Goal: Transaction & Acquisition: Register for event/course

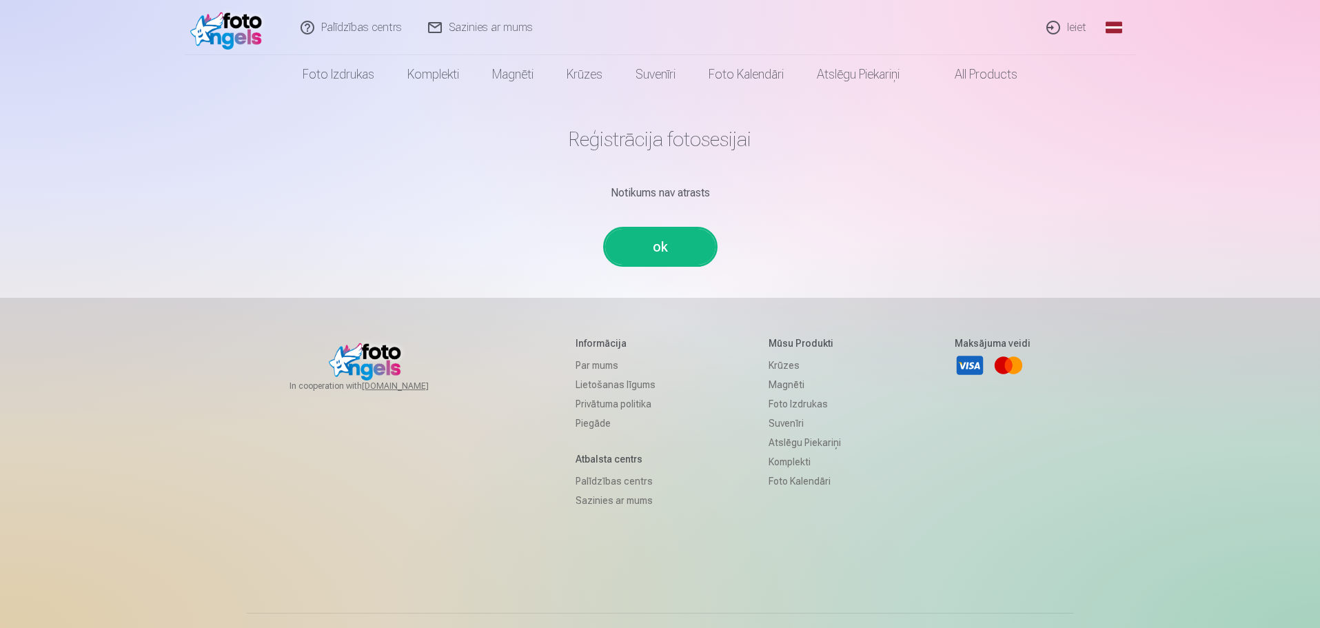
click at [669, 240] on link "ok" at bounding box center [660, 247] width 110 height 36
click at [652, 243] on link "ok" at bounding box center [660, 247] width 110 height 36
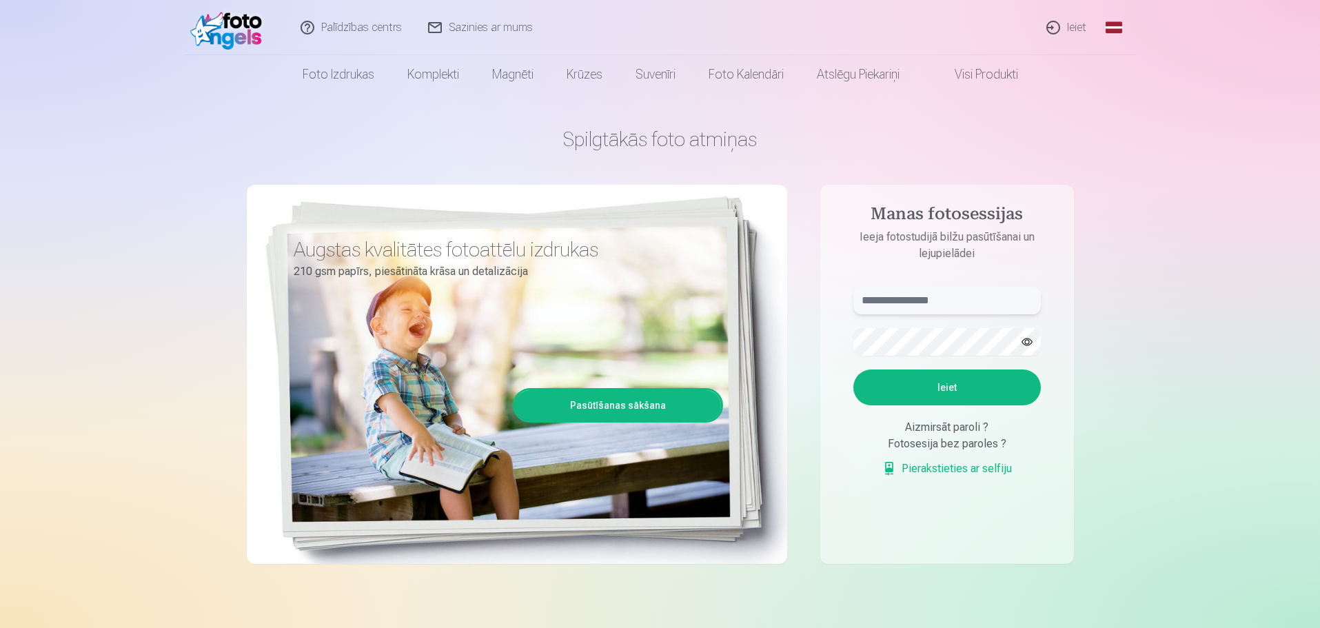
click at [925, 299] on input "text" at bounding box center [948, 301] width 188 height 28
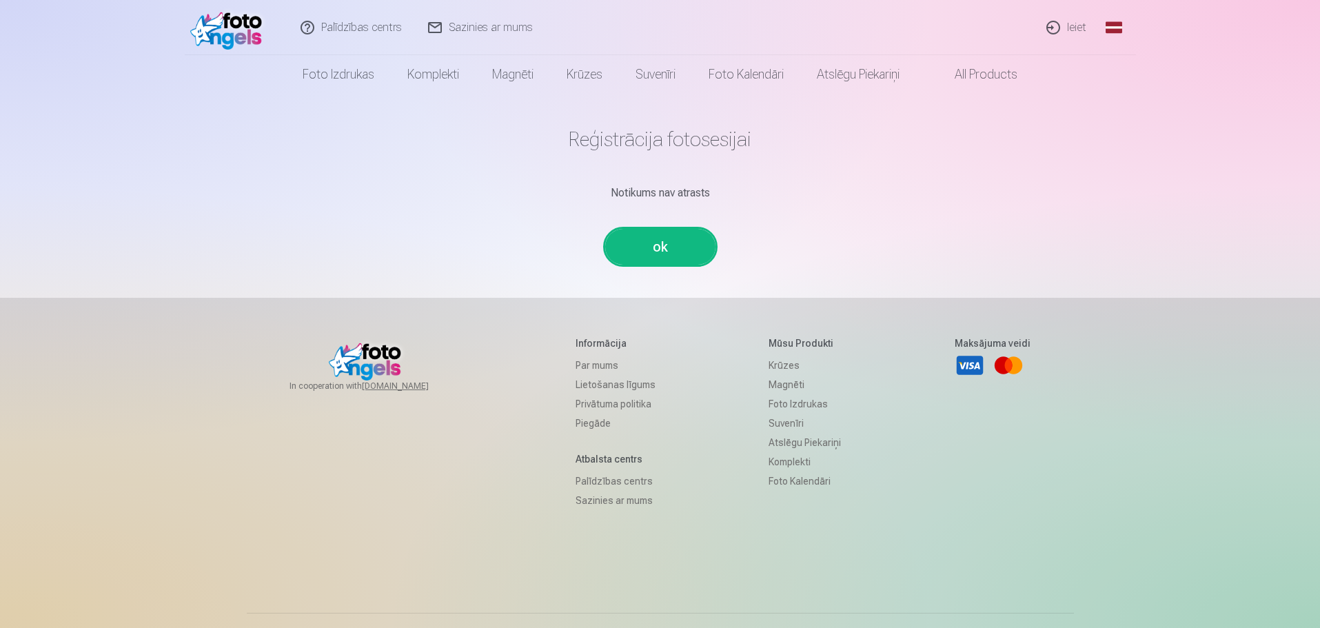
click at [653, 239] on link "ok" at bounding box center [660, 247] width 110 height 36
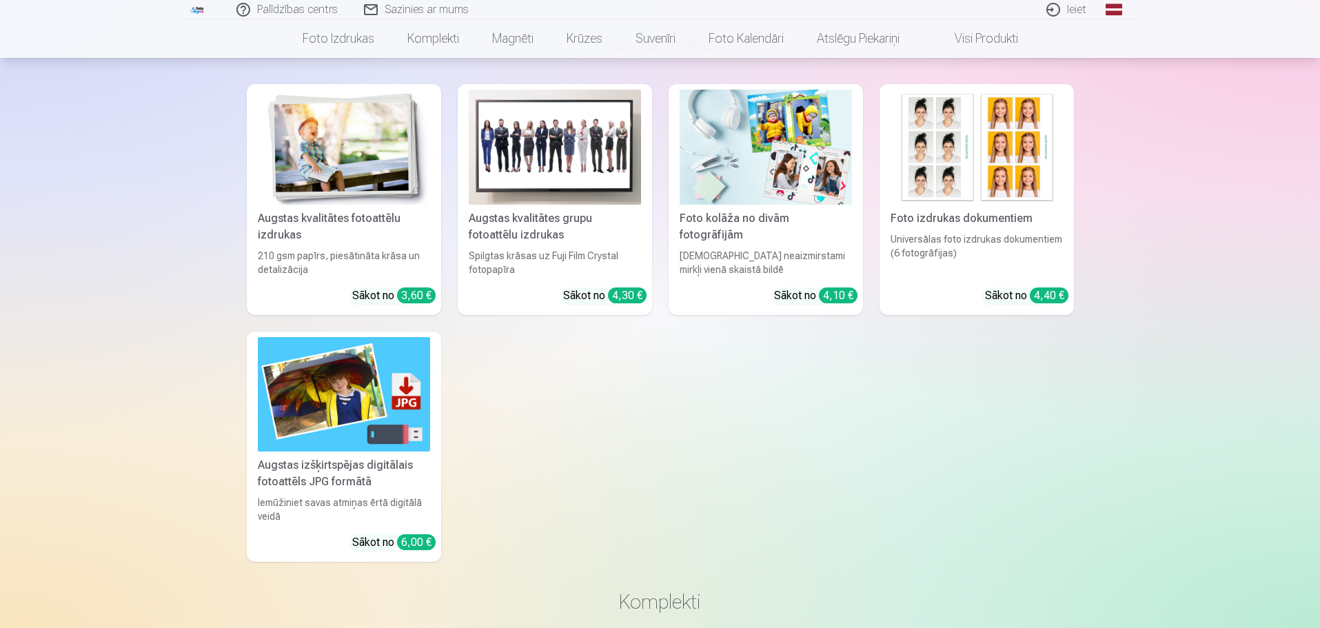
scroll to position [414, 0]
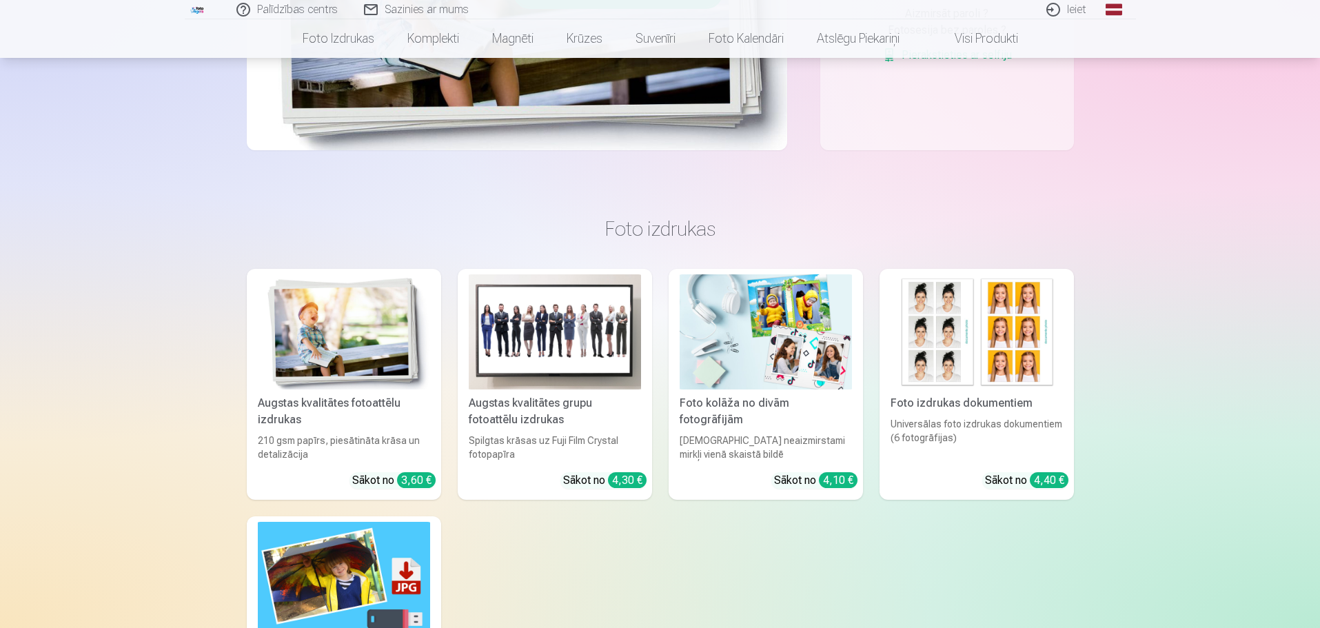
click at [562, 350] on img at bounding box center [555, 331] width 172 height 115
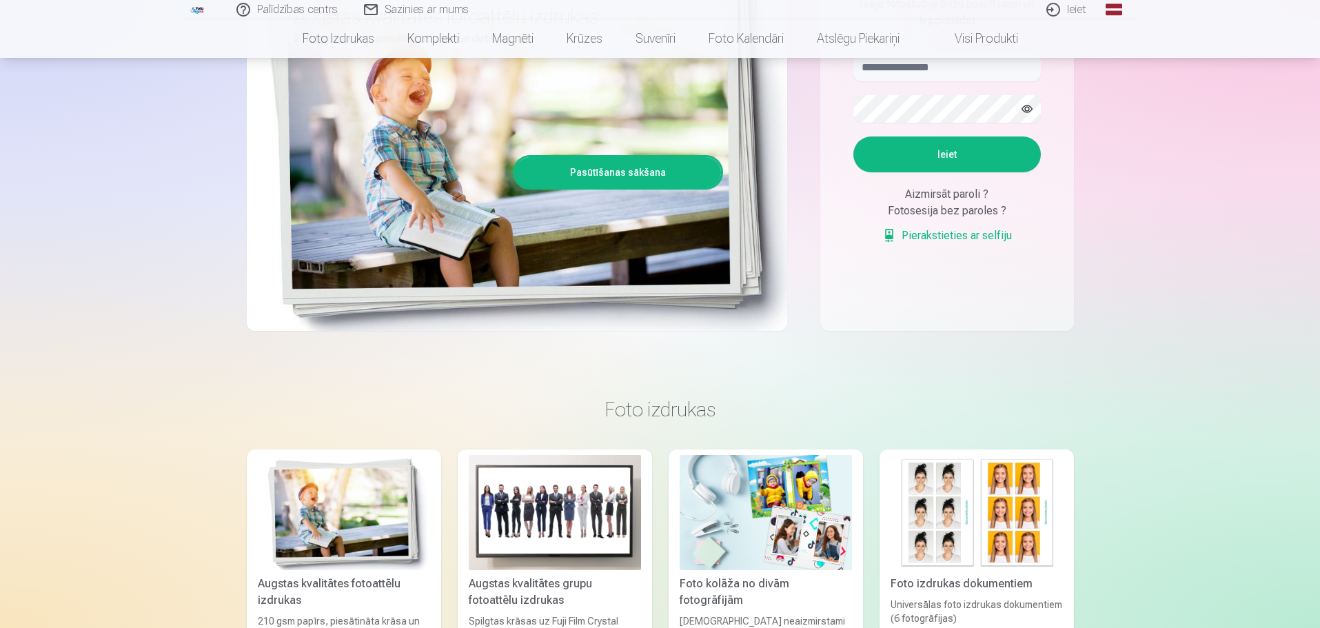
scroll to position [104, 0]
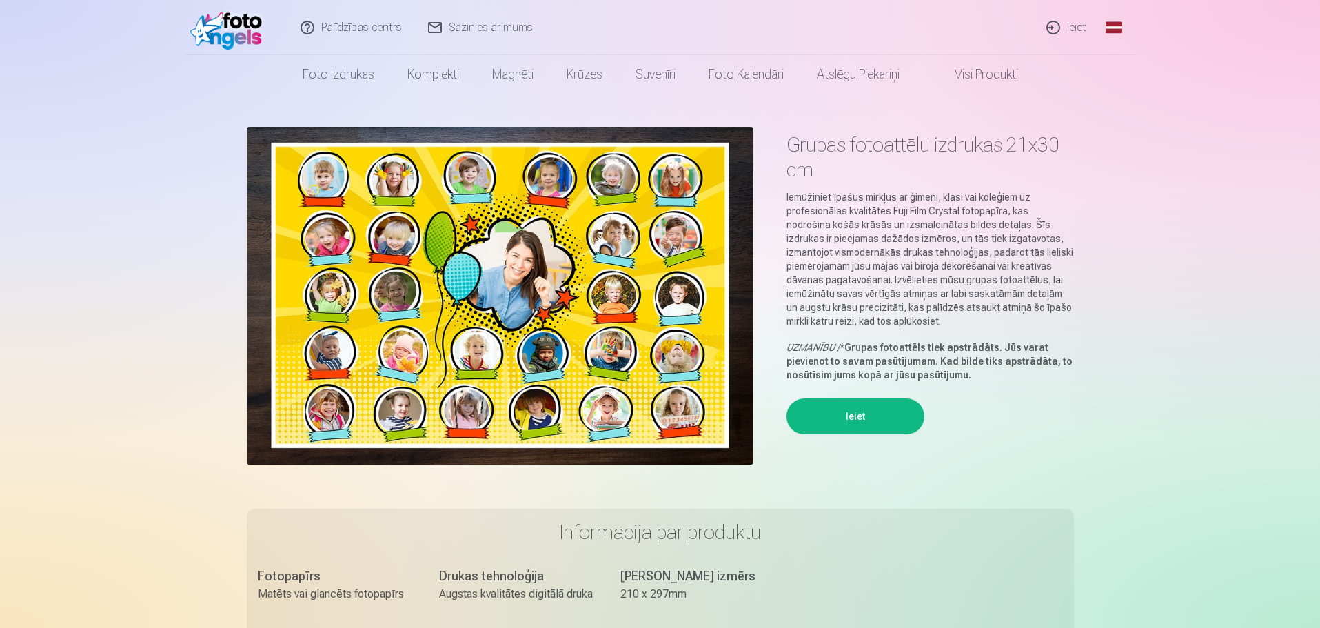
click at [1078, 21] on link "Ieiet" at bounding box center [1067, 27] width 66 height 55
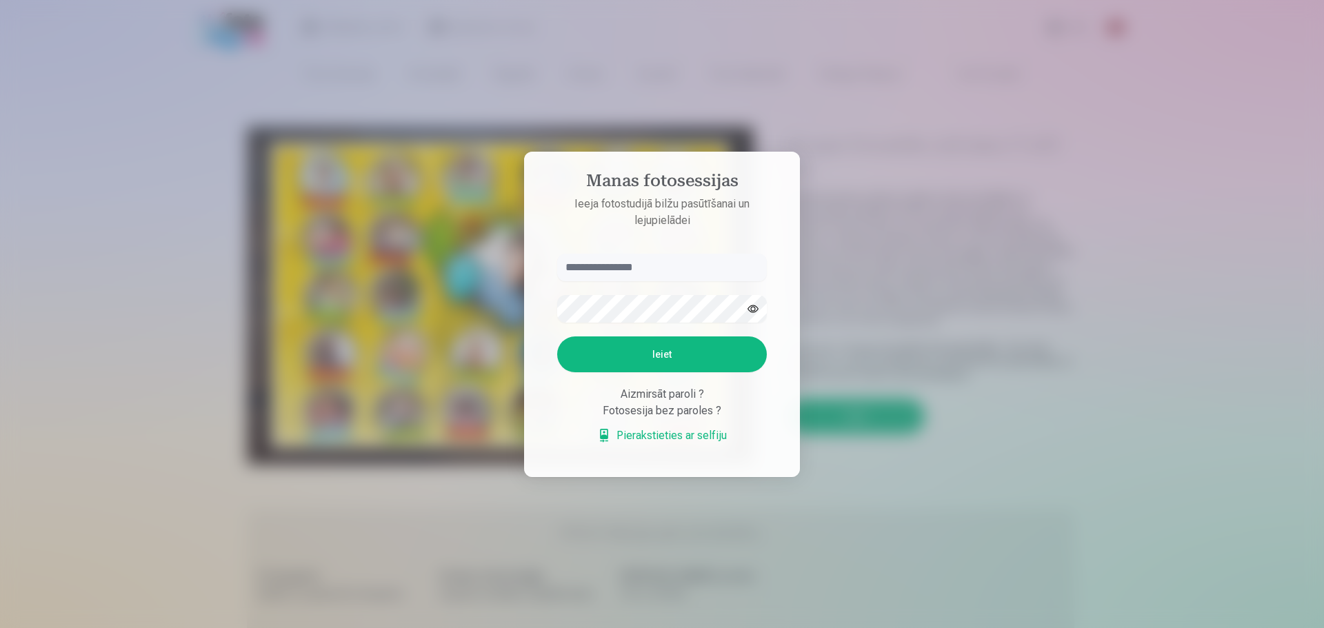
click at [1052, 35] on div at bounding box center [662, 314] width 1324 height 628
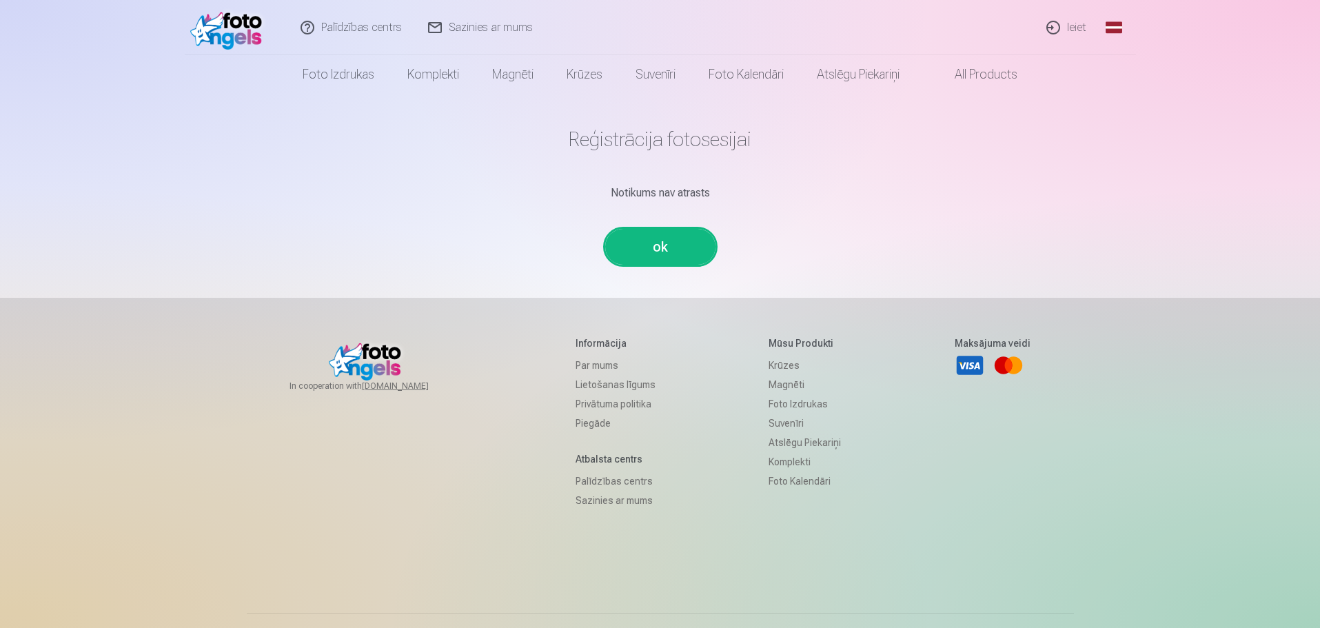
click at [675, 244] on link "ok" at bounding box center [660, 247] width 110 height 36
